Goal: Information Seeking & Learning: Learn about a topic

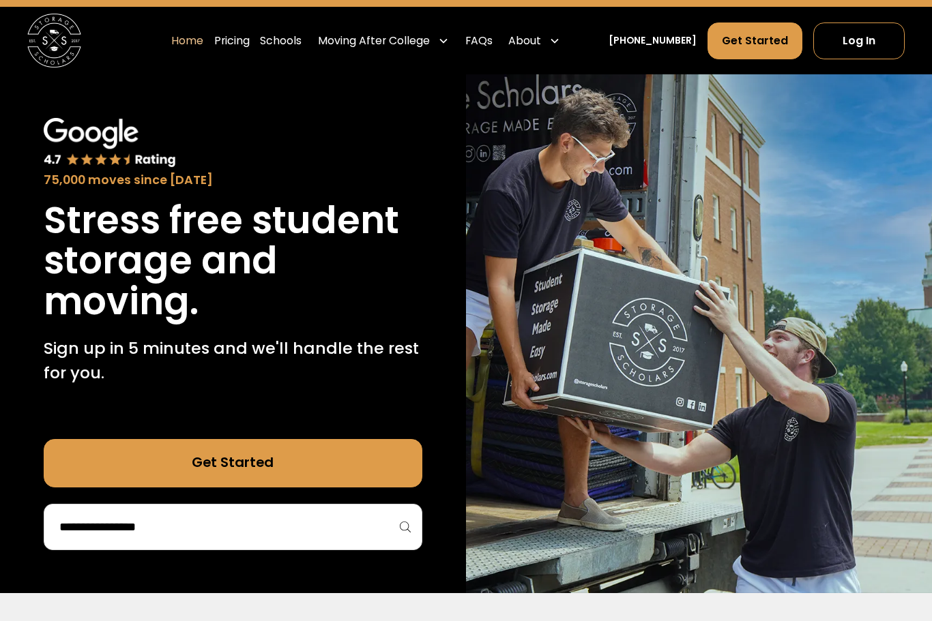
scroll to position [44, 0]
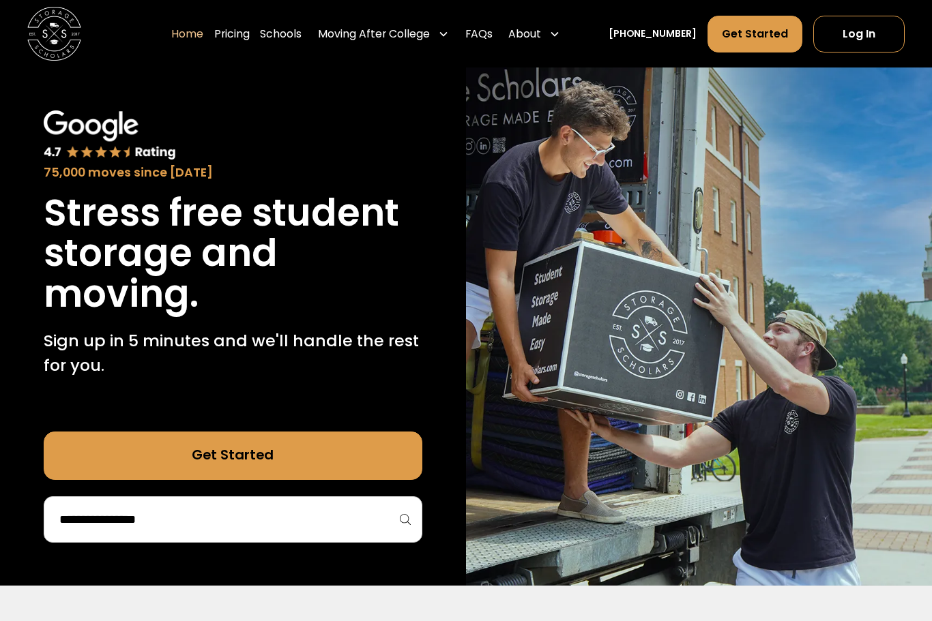
click at [209, 522] on input "search" at bounding box center [233, 519] width 350 height 23
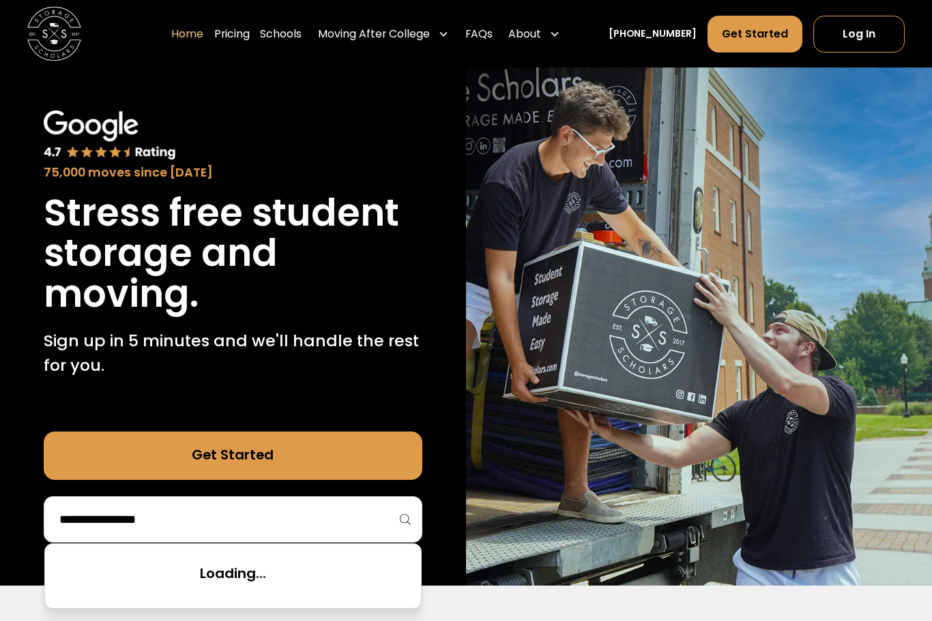
scroll to position [81, 0]
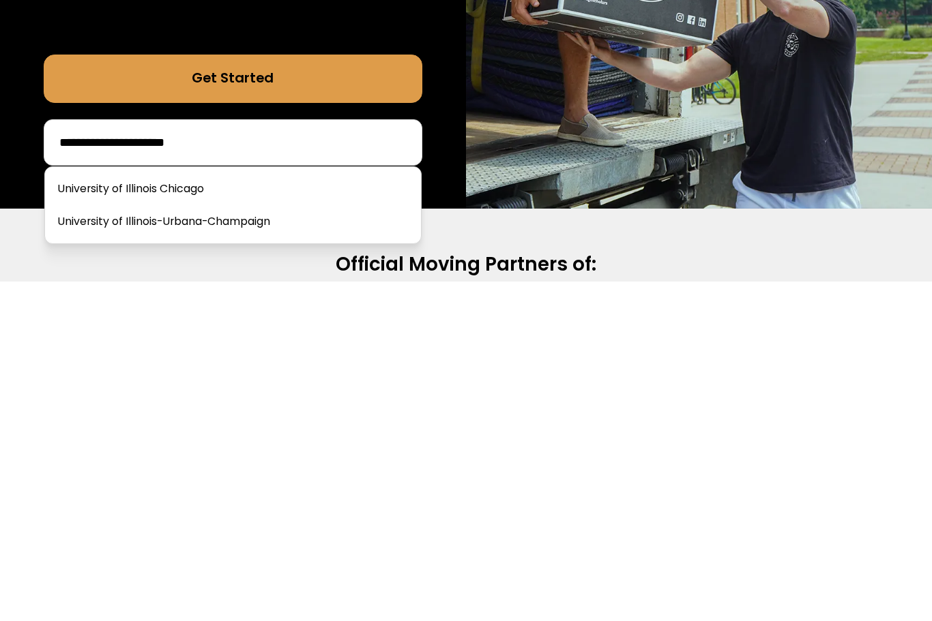
type input "**********"
click at [235, 547] on link at bounding box center [232, 562] width 365 height 30
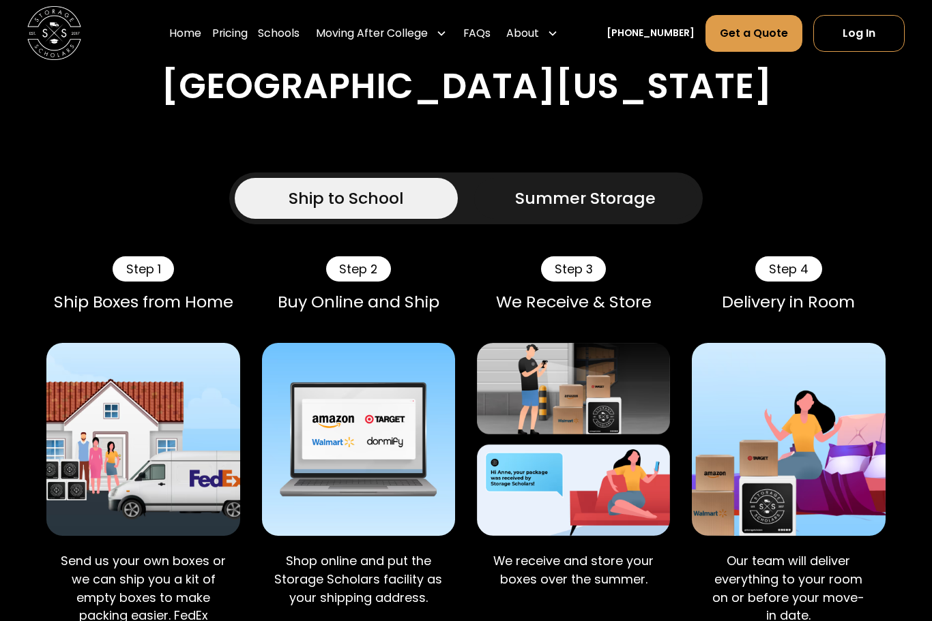
scroll to position [701, 0]
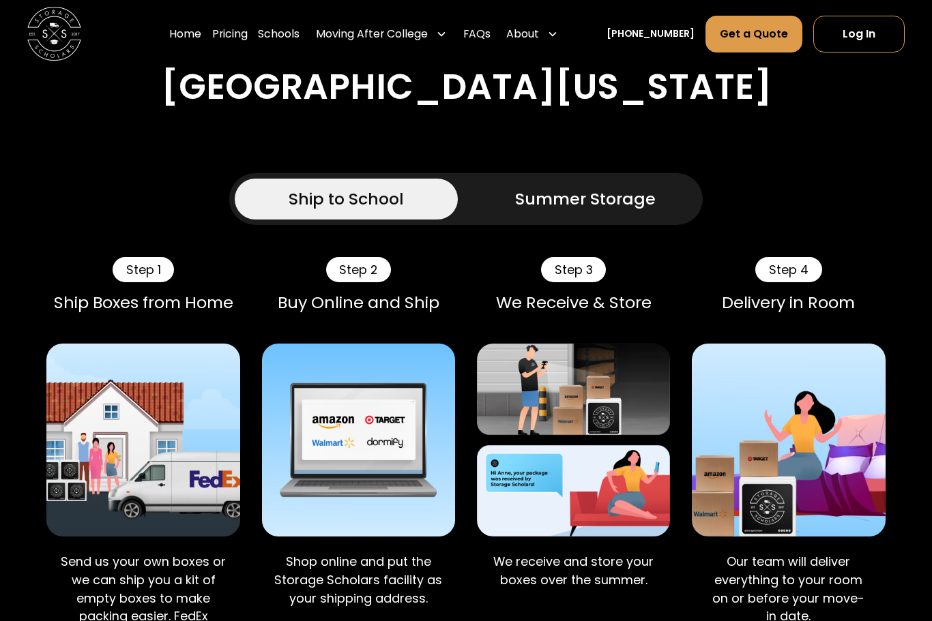
click at [609, 211] on div "Summer Storage" at bounding box center [585, 199] width 141 height 25
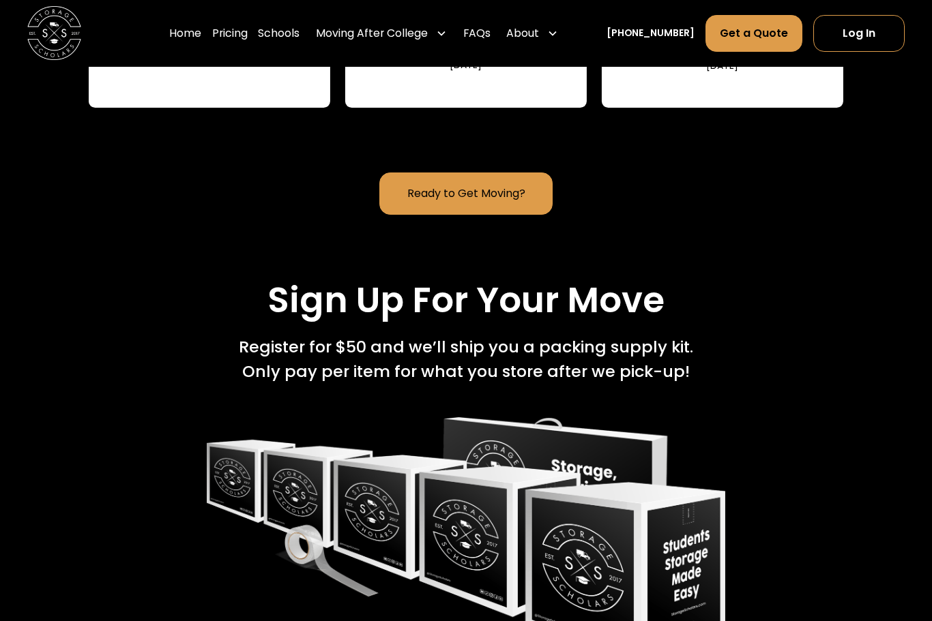
scroll to position [2298, 0]
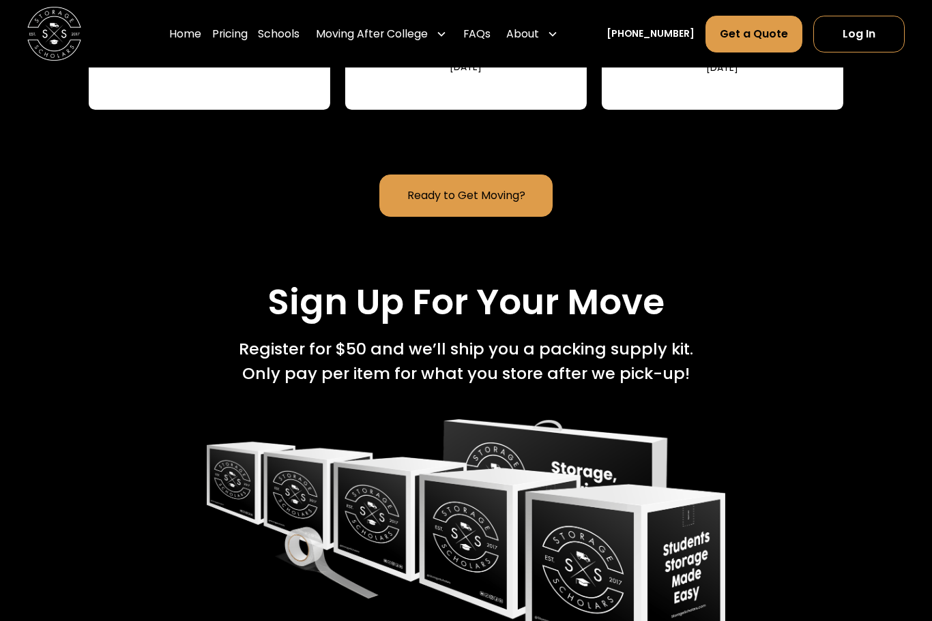
click at [248, 29] on link "Pricing" at bounding box center [229, 34] width 35 height 38
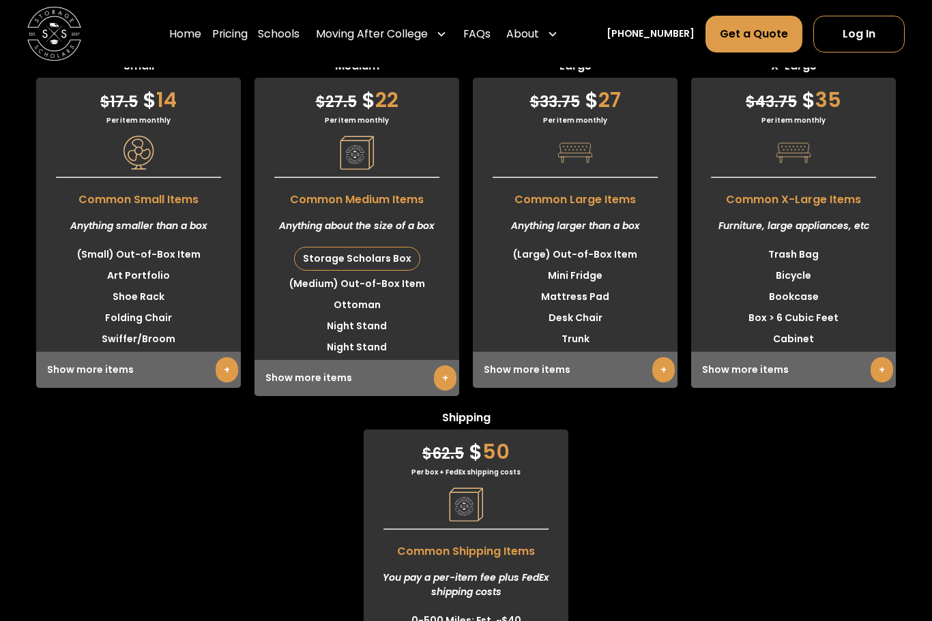
scroll to position [3975, 0]
click at [220, 379] on link "+" at bounding box center [227, 369] width 23 height 25
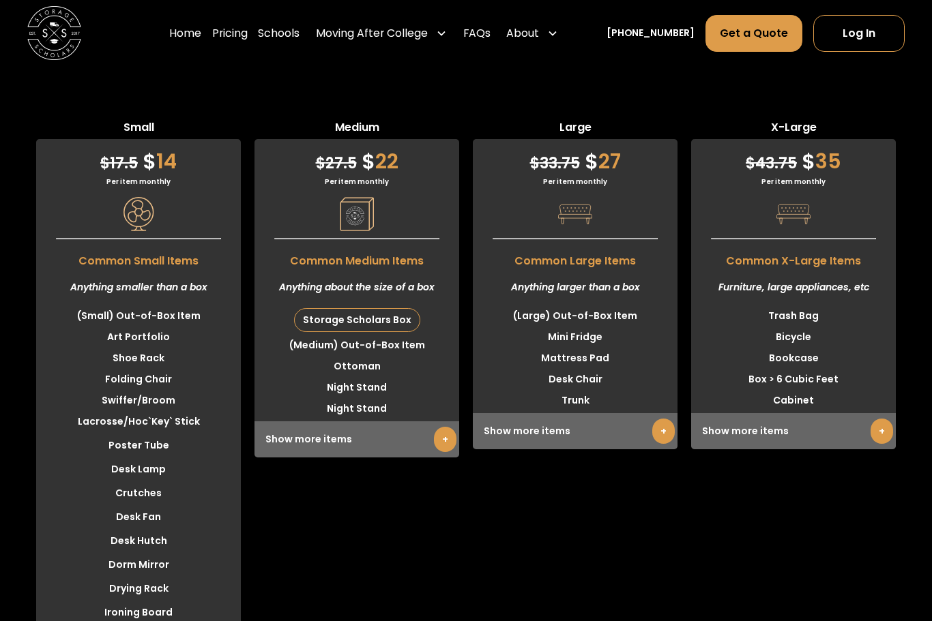
scroll to position [3913, 0]
click at [624, 314] on li "(Large) Out-of-Box Item" at bounding box center [575, 316] width 205 height 21
click at [664, 441] on link "+" at bounding box center [663, 431] width 23 height 25
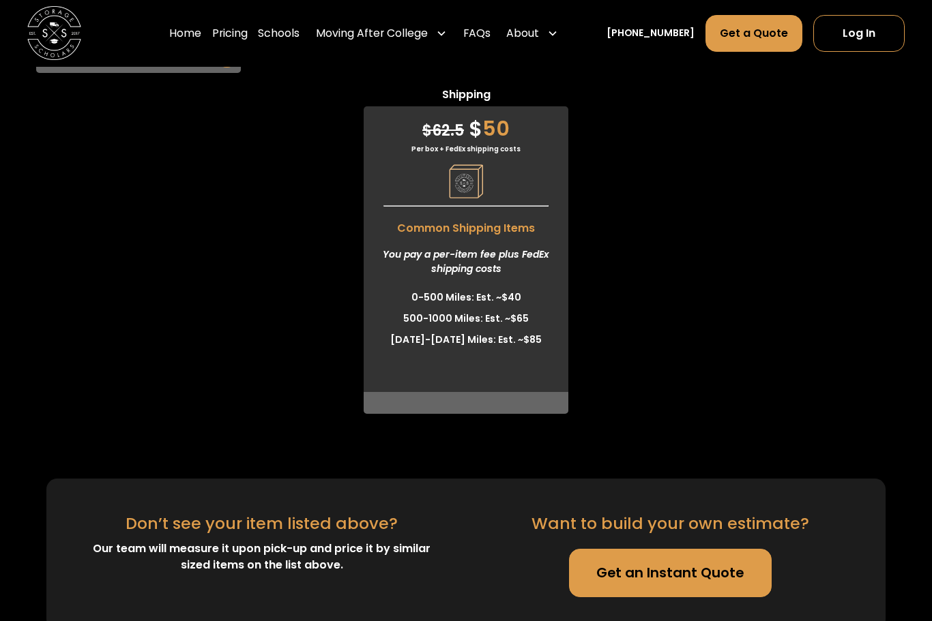
scroll to position [4809, 0]
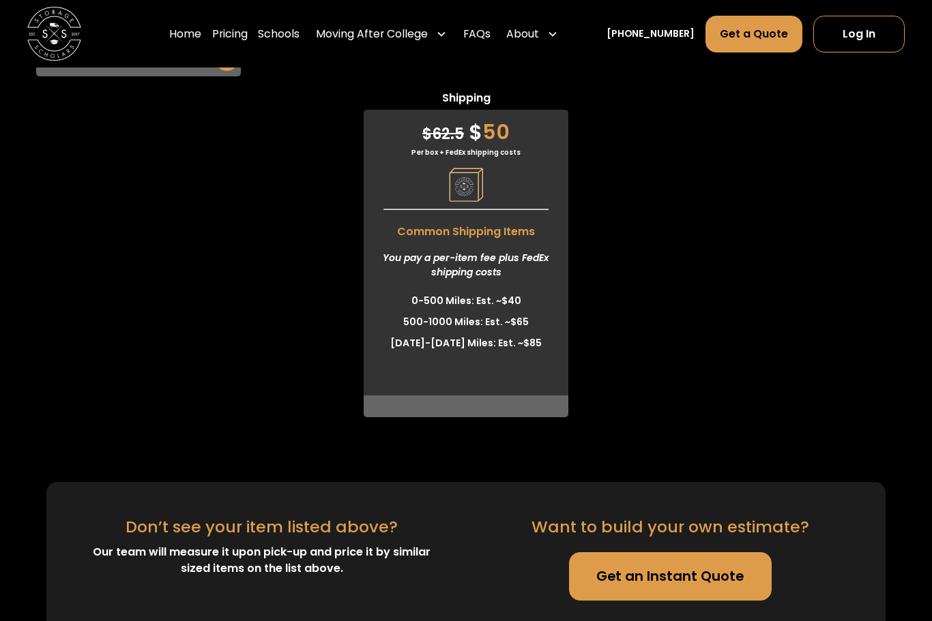
click at [491, 38] on link "FAQs" at bounding box center [476, 34] width 27 height 38
